Goal: Find specific page/section: Find specific page/section

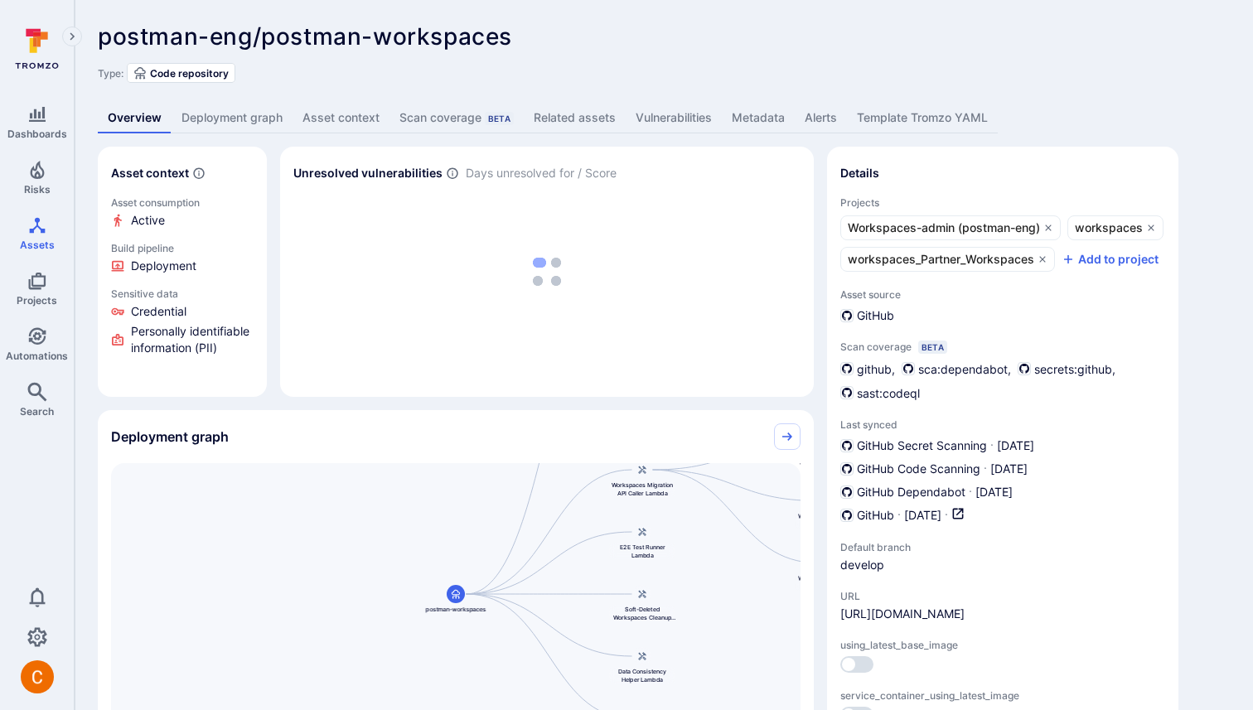
click at [252, 122] on link "Deployment graph" at bounding box center [232, 118] width 121 height 31
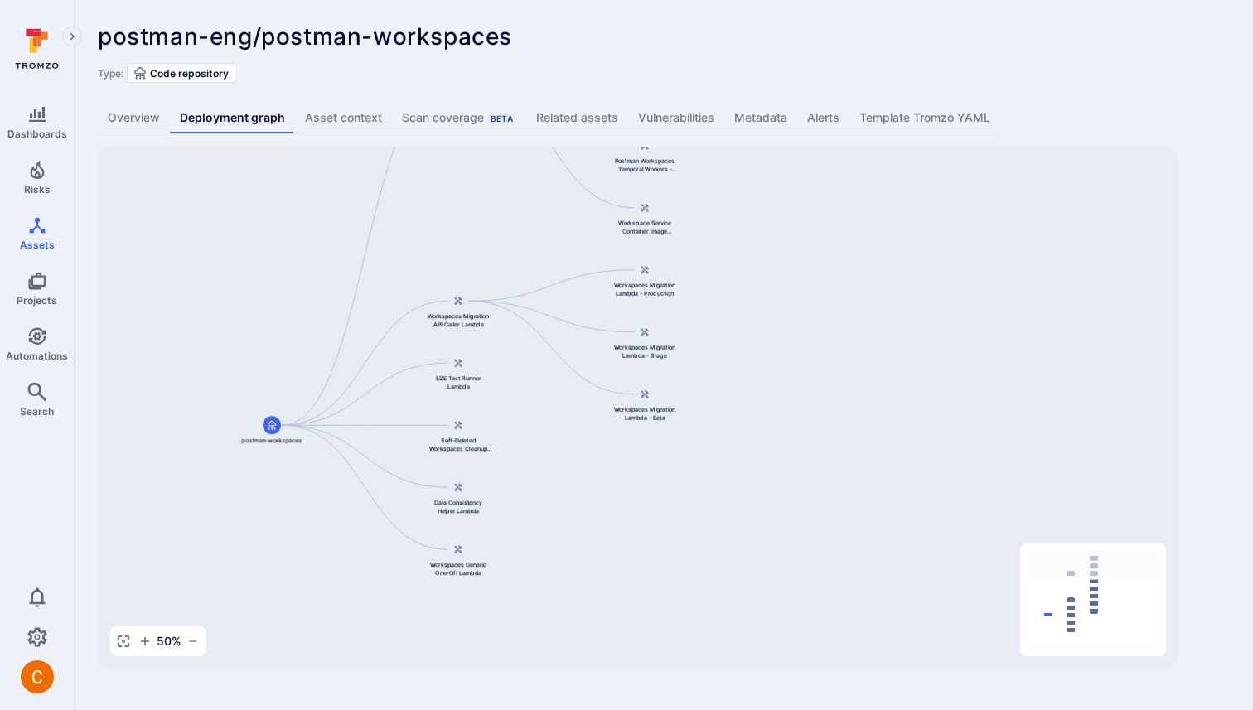
drag, startPoint x: 893, startPoint y: 277, endPoint x: 713, endPoint y: 133, distance: 230.1
click at [713, 133] on div "postman-eng/postman-workspaces ... Show more Type: Code repository Overview Dep…" at bounding box center [664, 346] width 1179 height 692
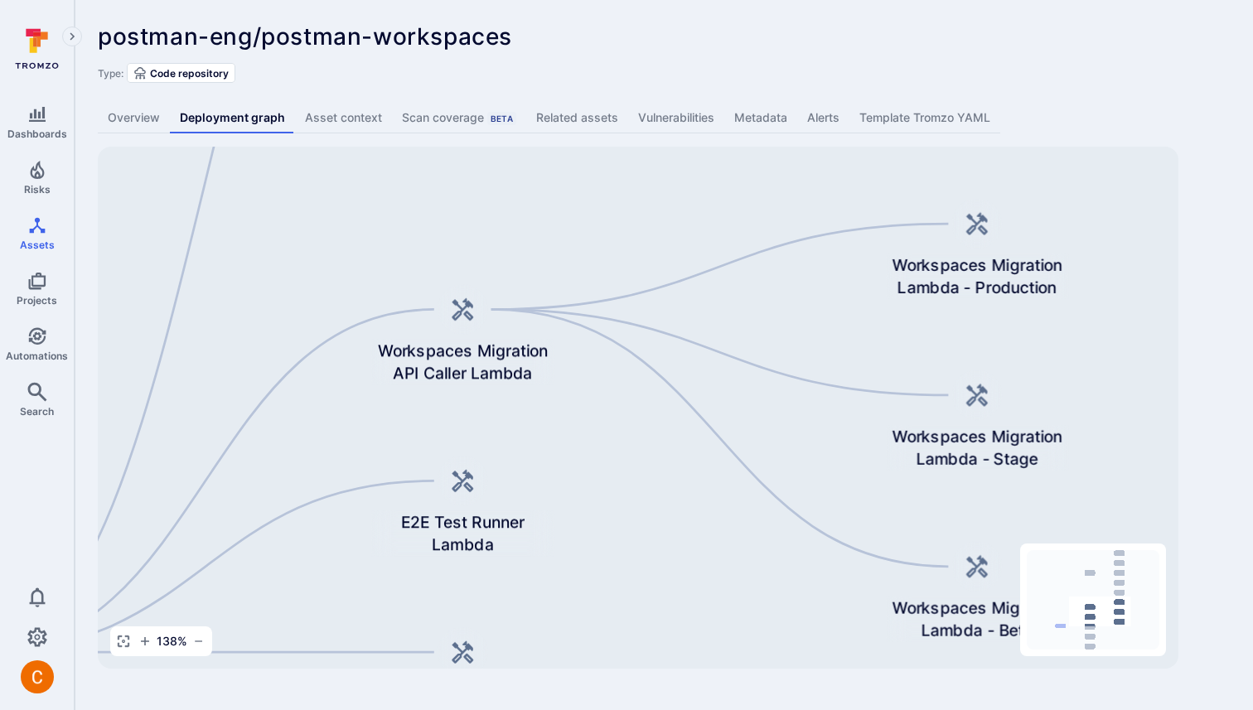
click at [692, 49] on div "postman-eng/postman-workspaces ... Show more" at bounding box center [545, 36] width 895 height 27
click at [693, 52] on div "postman-eng/postman-workspaces ... Show more Type: Code repository" at bounding box center [664, 53] width 1132 height 60
